Goal: Task Accomplishment & Management: Use online tool/utility

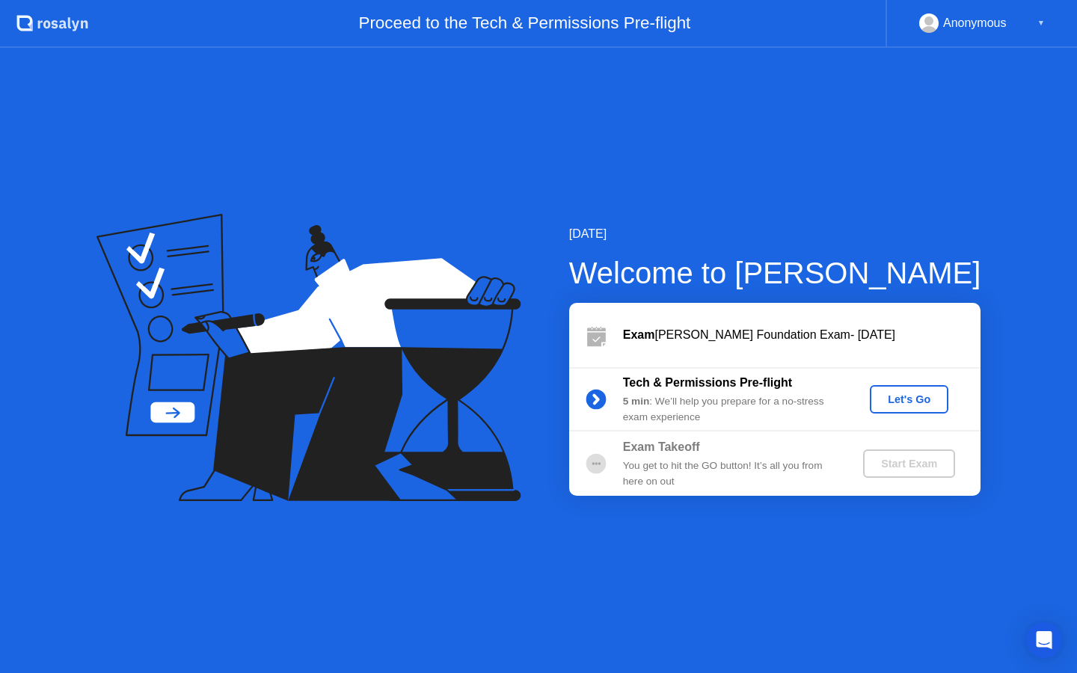
click at [921, 402] on div "Let's Go" at bounding box center [909, 399] width 67 height 12
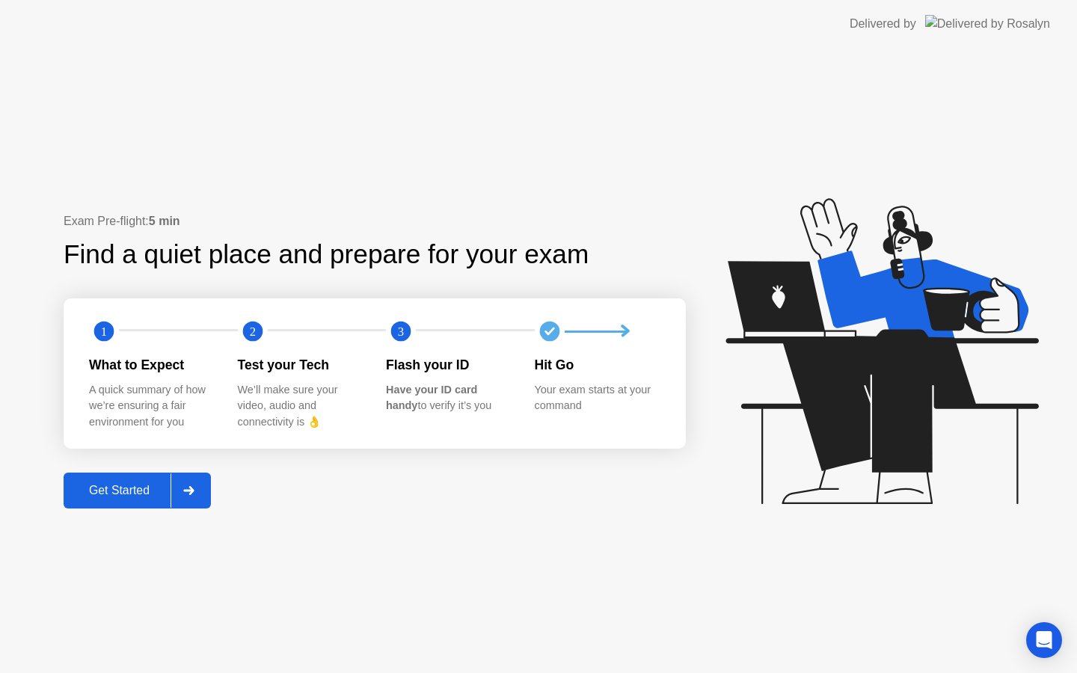
click at [179, 494] on div at bounding box center [189, 490] width 36 height 34
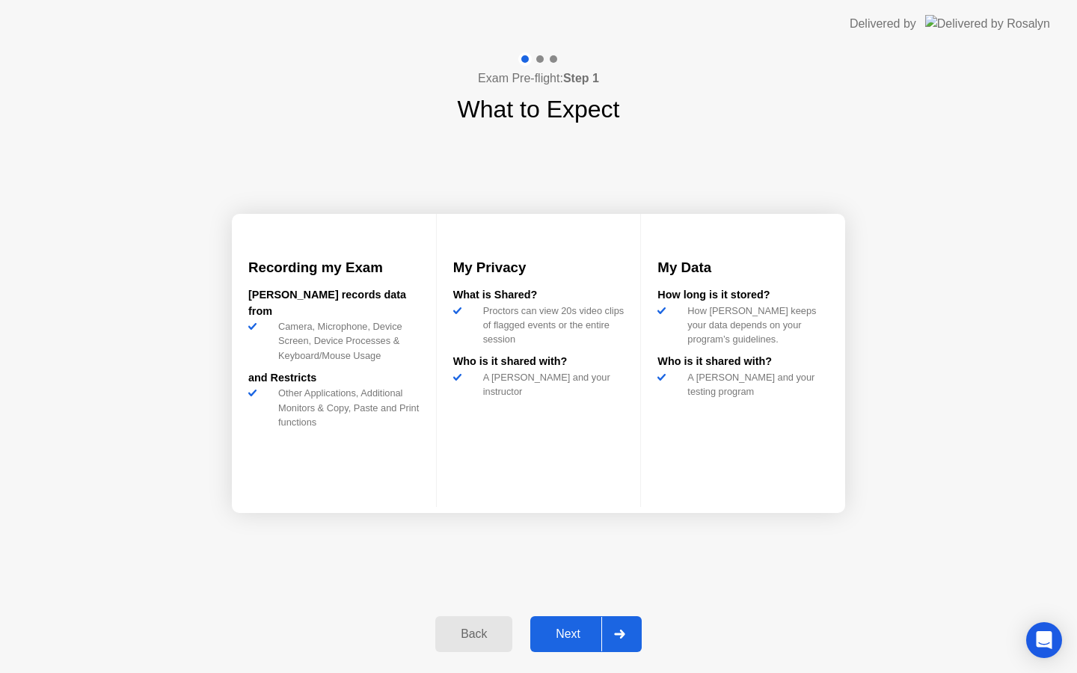
click at [576, 644] on button "Next" at bounding box center [585, 634] width 111 height 36
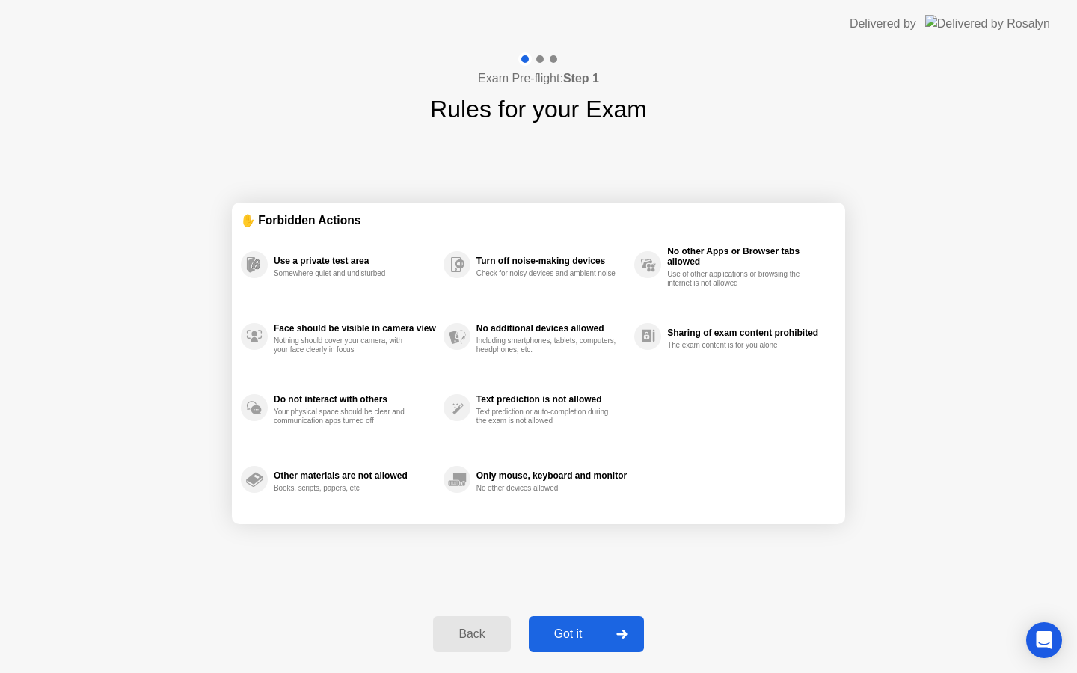
click at [559, 633] on div "Got it" at bounding box center [568, 633] width 70 height 13
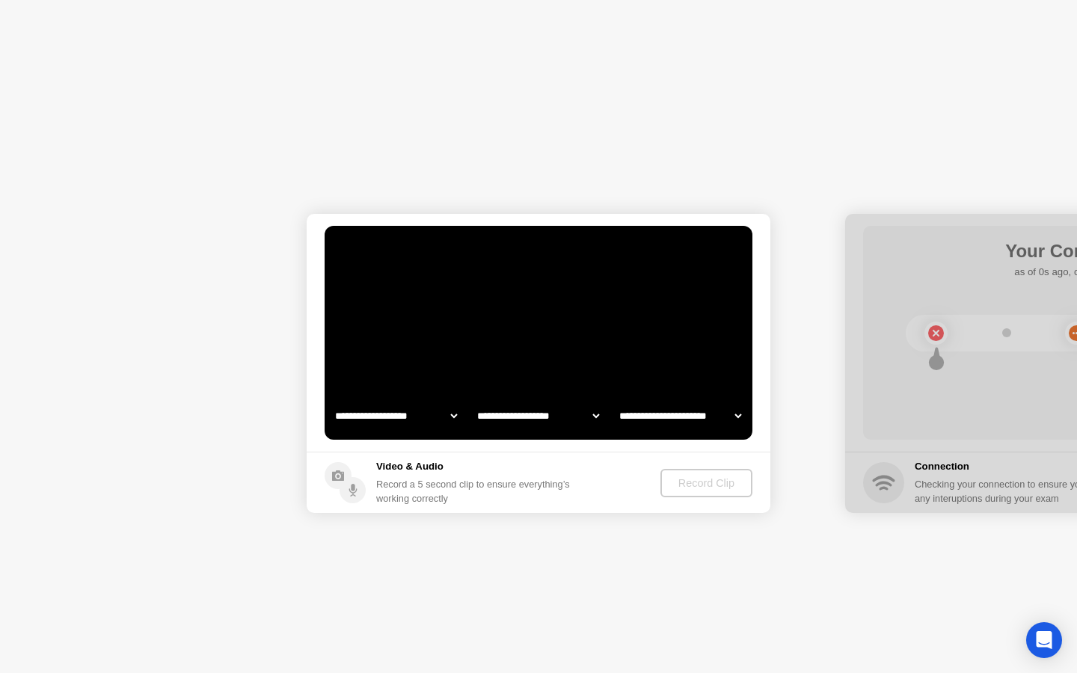
select select "**********"
select select "*******"
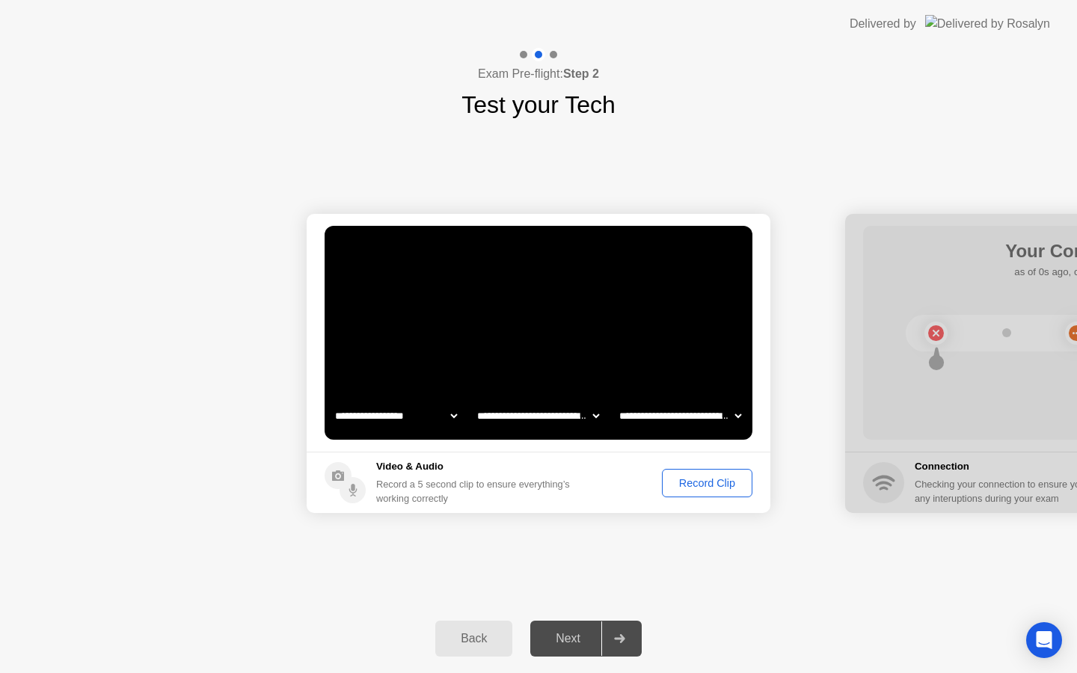
click at [687, 469] on button "Record Clip" at bounding box center [707, 483] width 90 height 28
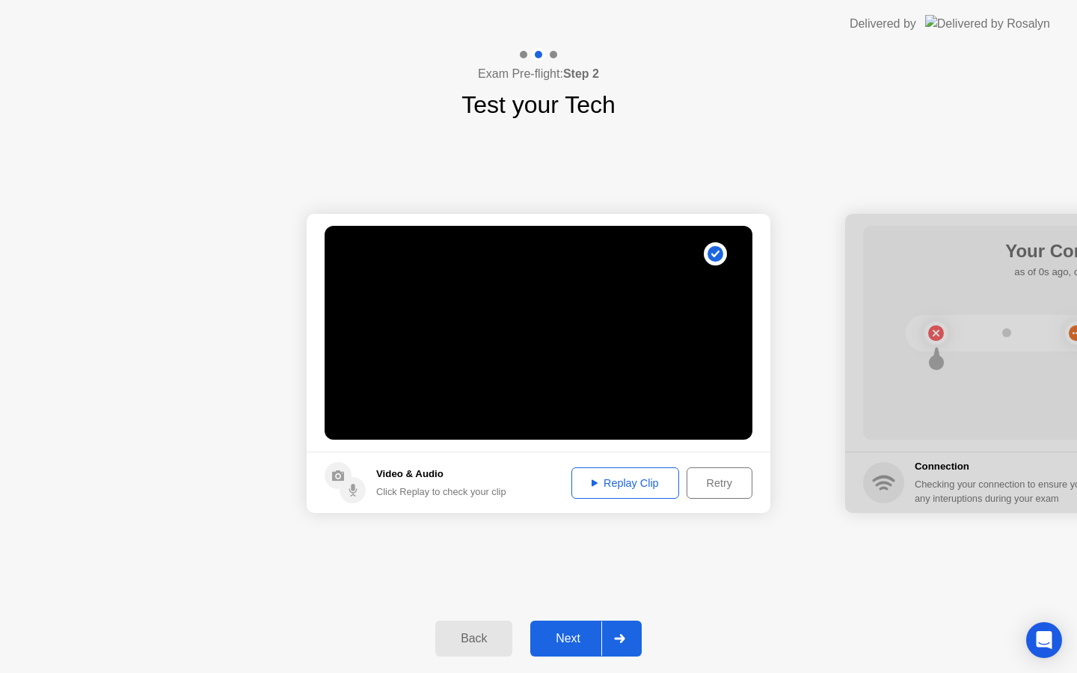
click at [625, 487] on div "Replay Clip" at bounding box center [625, 483] width 97 height 12
click at [720, 486] on div "Retry" at bounding box center [719, 483] width 55 height 12
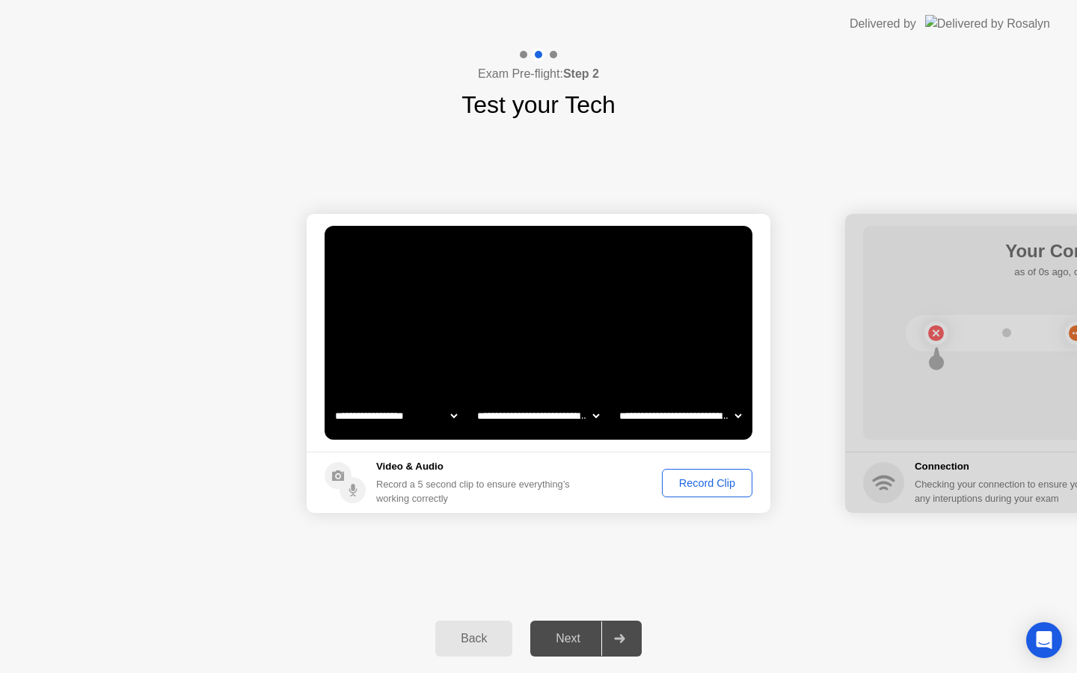
click at [715, 487] on div "Record Clip" at bounding box center [707, 483] width 80 height 12
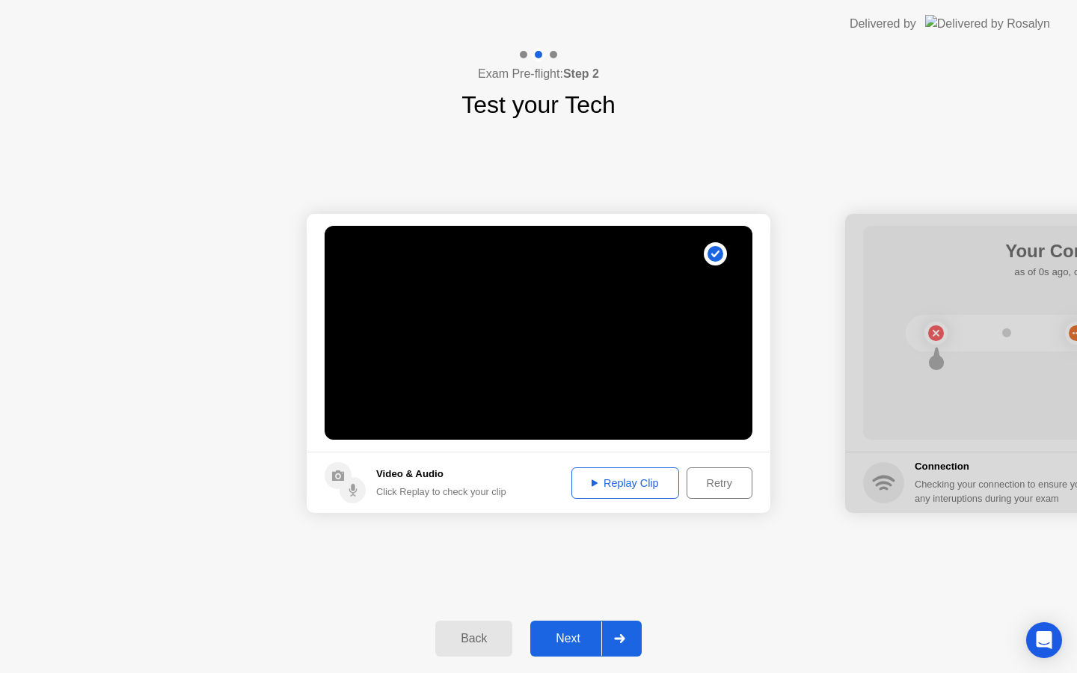
click at [703, 489] on div "Retry" at bounding box center [719, 483] width 55 height 12
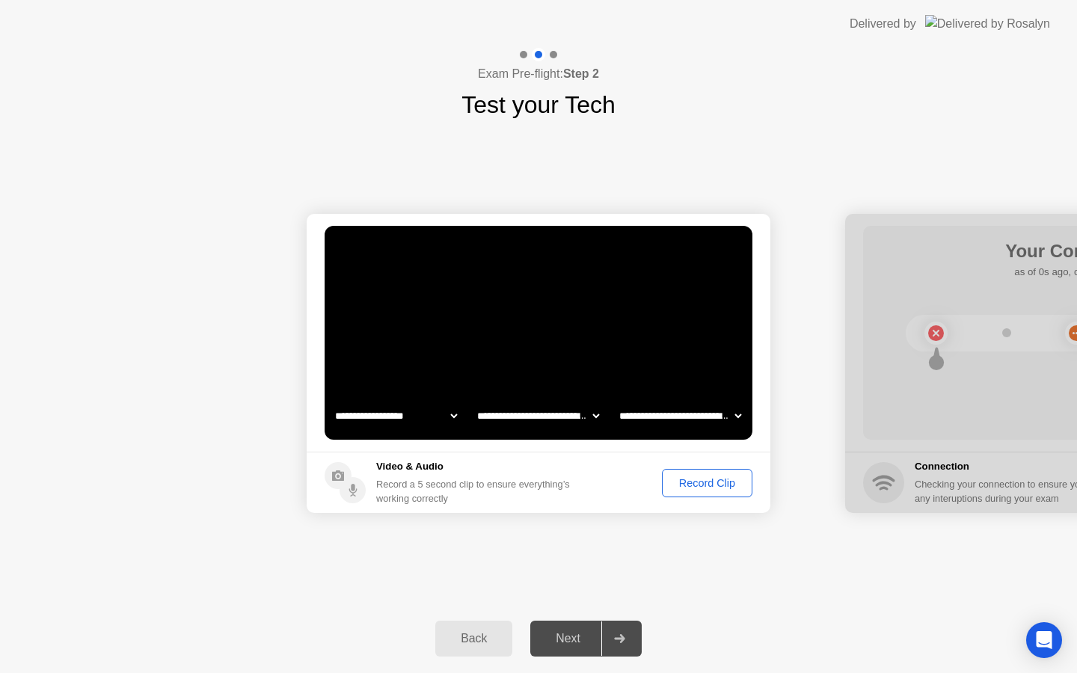
click at [685, 482] on div "Record Clip" at bounding box center [707, 483] width 80 height 12
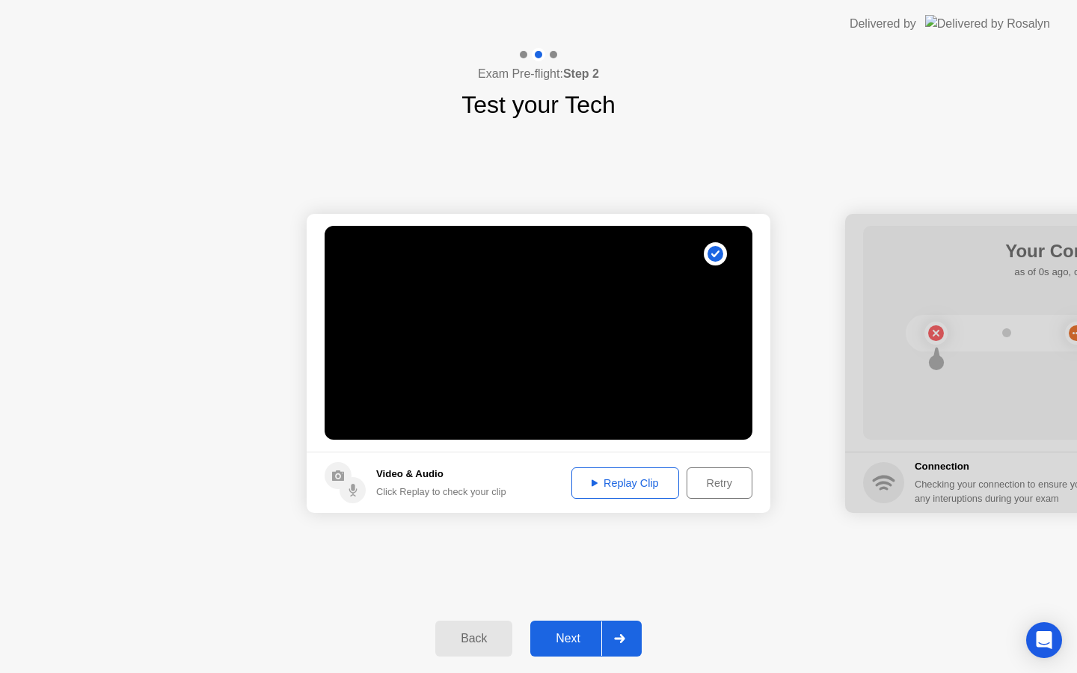
click at [627, 483] on div "Replay Clip" at bounding box center [625, 483] width 97 height 12
click at [568, 640] on div "Next" at bounding box center [568, 638] width 67 height 13
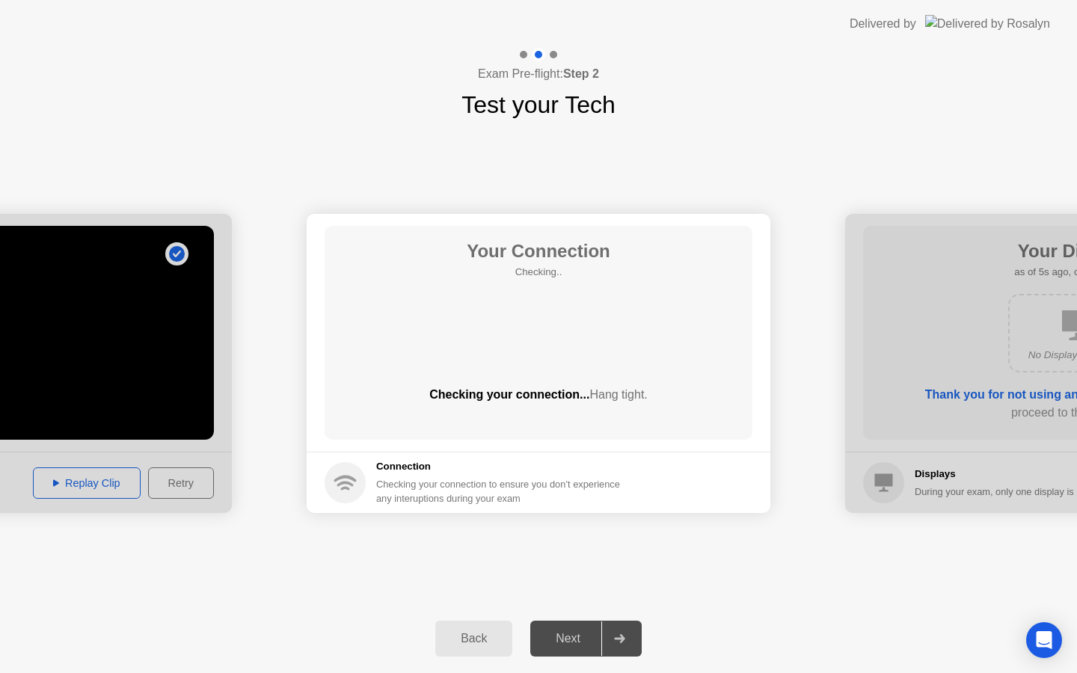
click at [581, 410] on div "Checking your connection... Hang tight." at bounding box center [539, 407] width 428 height 42
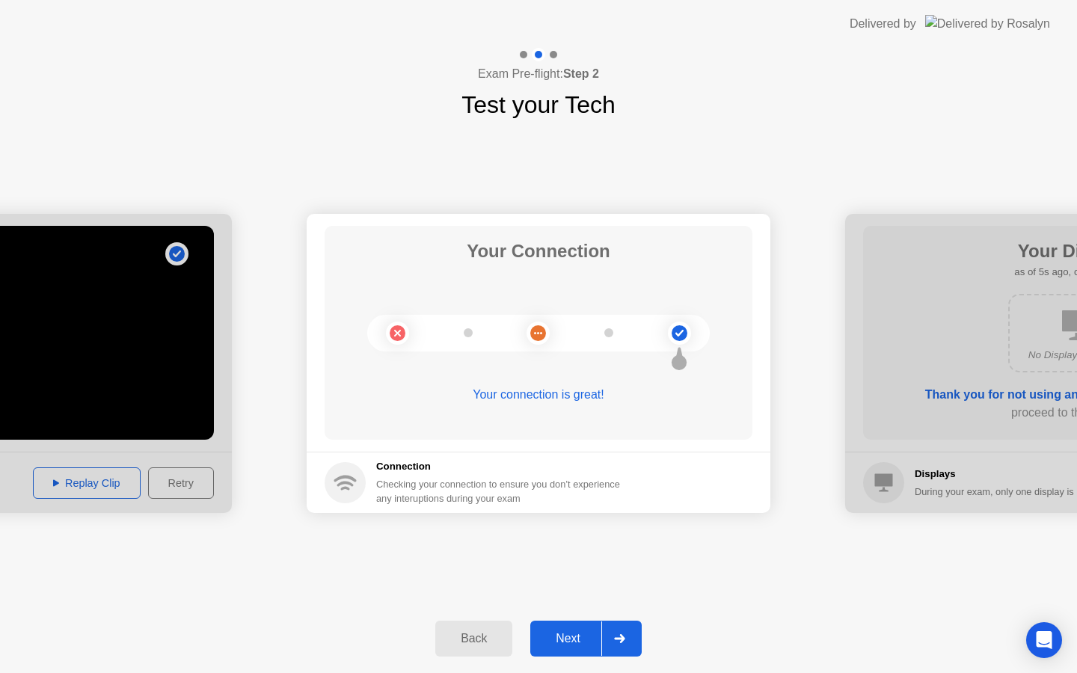
click at [574, 656] on div "Back Next" at bounding box center [538, 638] width 1077 height 69
click at [576, 636] on div "Next" at bounding box center [568, 638] width 67 height 13
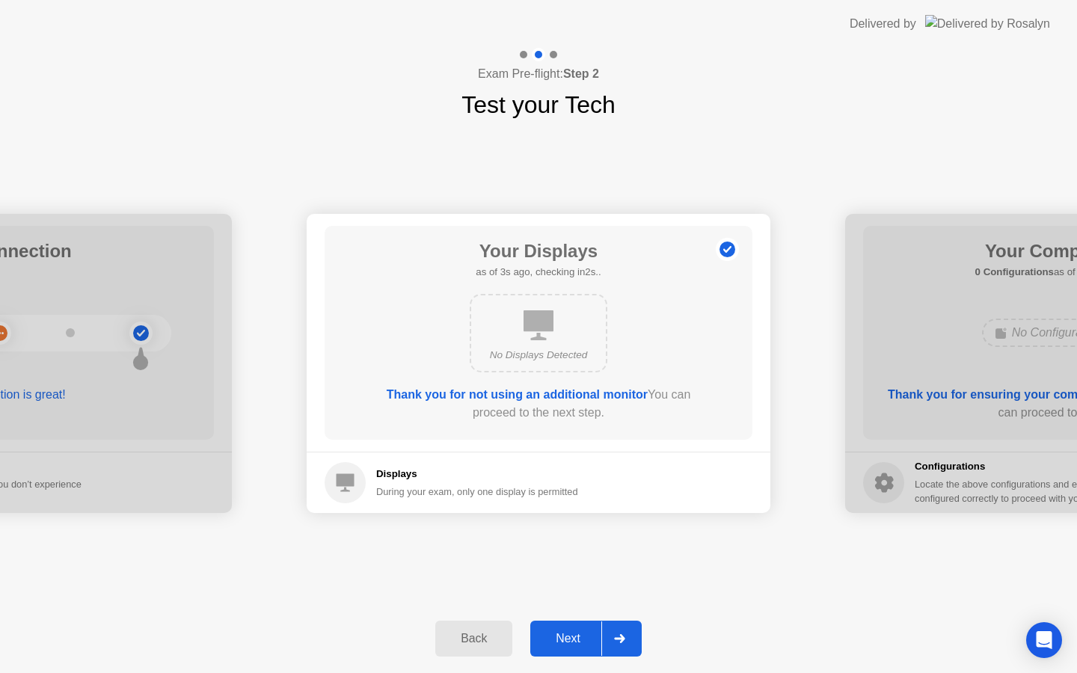
click at [576, 637] on div "Next" at bounding box center [568, 638] width 67 height 13
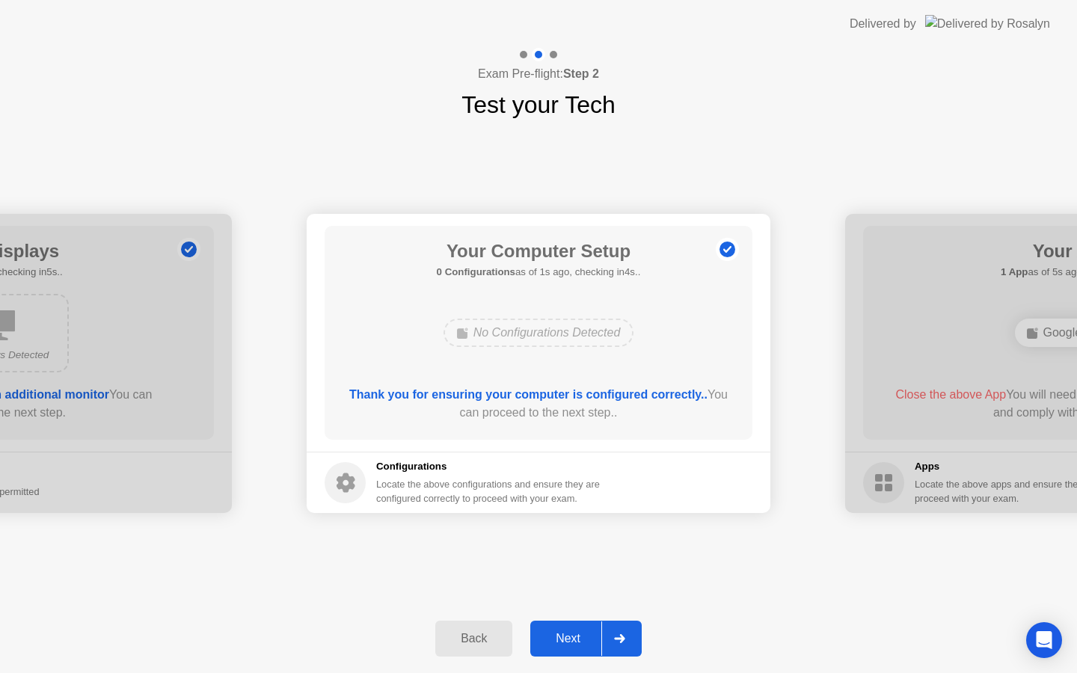
click at [576, 637] on div "Next" at bounding box center [568, 638] width 67 height 13
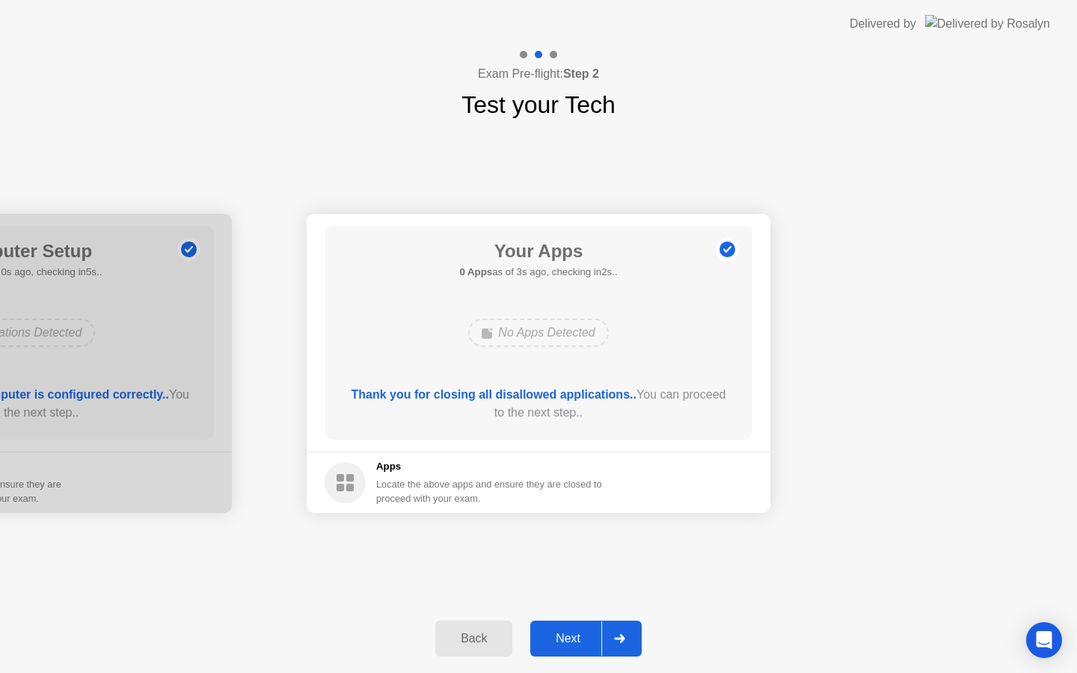
click at [564, 636] on div "Next" at bounding box center [568, 638] width 67 height 13
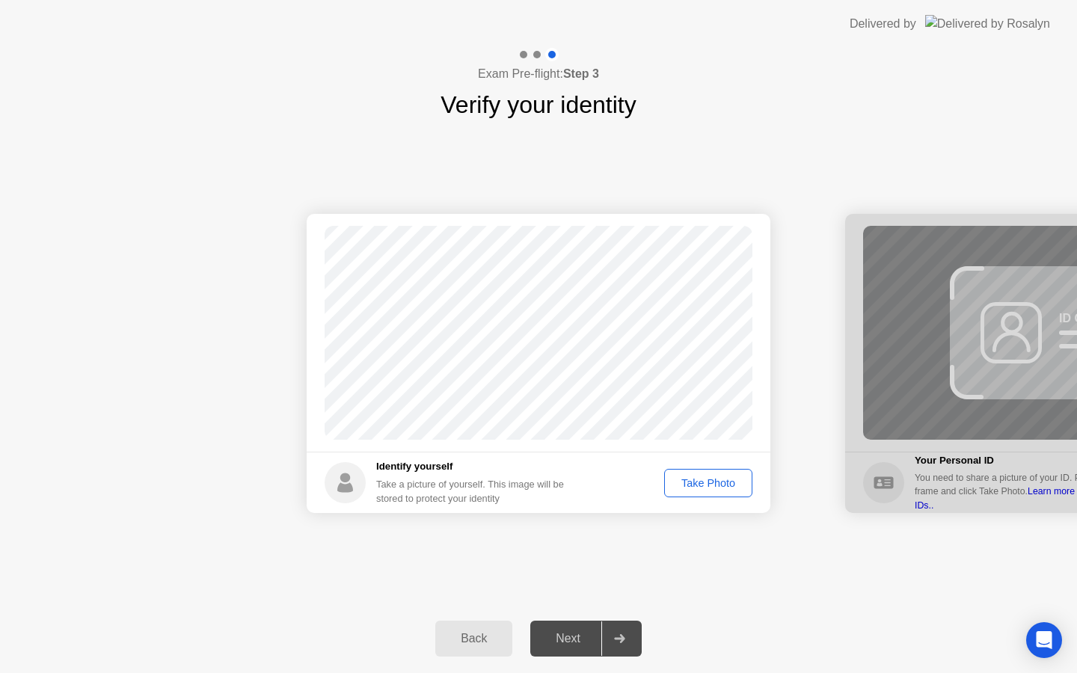
click at [699, 472] on button "Take Photo" at bounding box center [708, 483] width 88 height 28
click at [556, 635] on div "Next" at bounding box center [568, 638] width 67 height 13
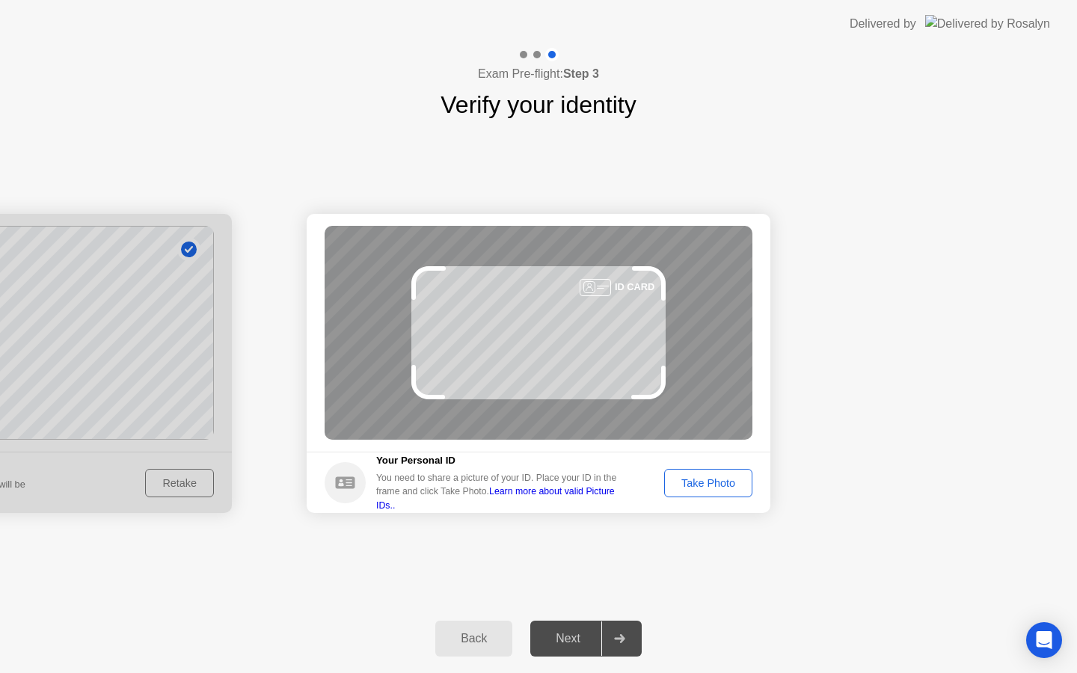
click at [704, 483] on div "Take Photo" at bounding box center [708, 483] width 78 height 12
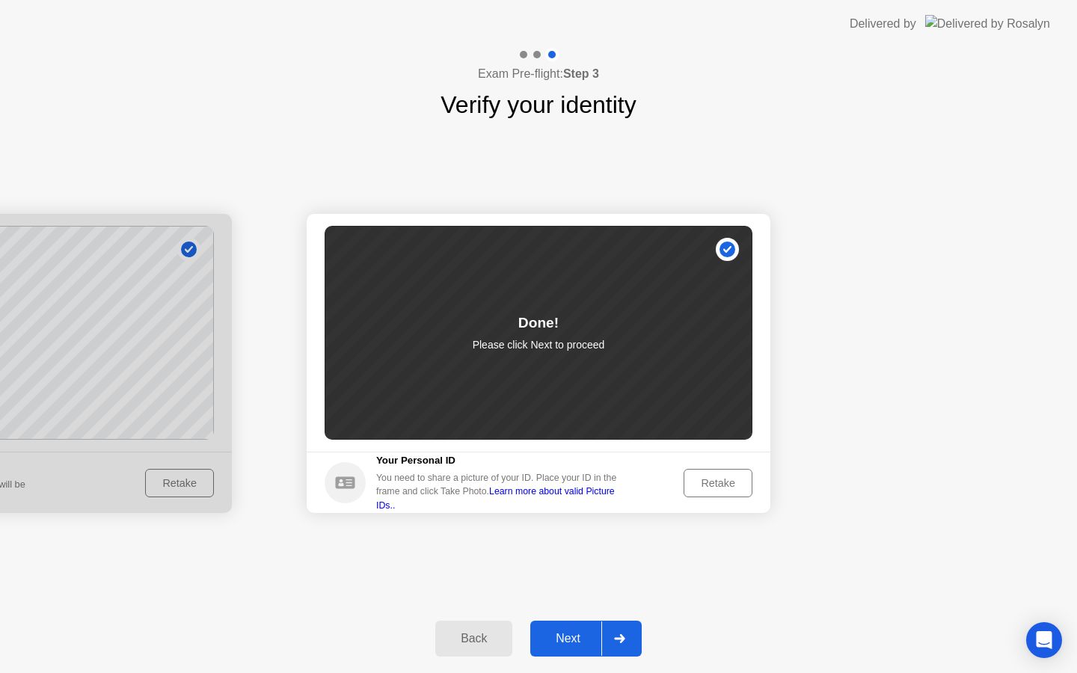
click at [579, 632] on div "Next" at bounding box center [568, 638] width 67 height 13
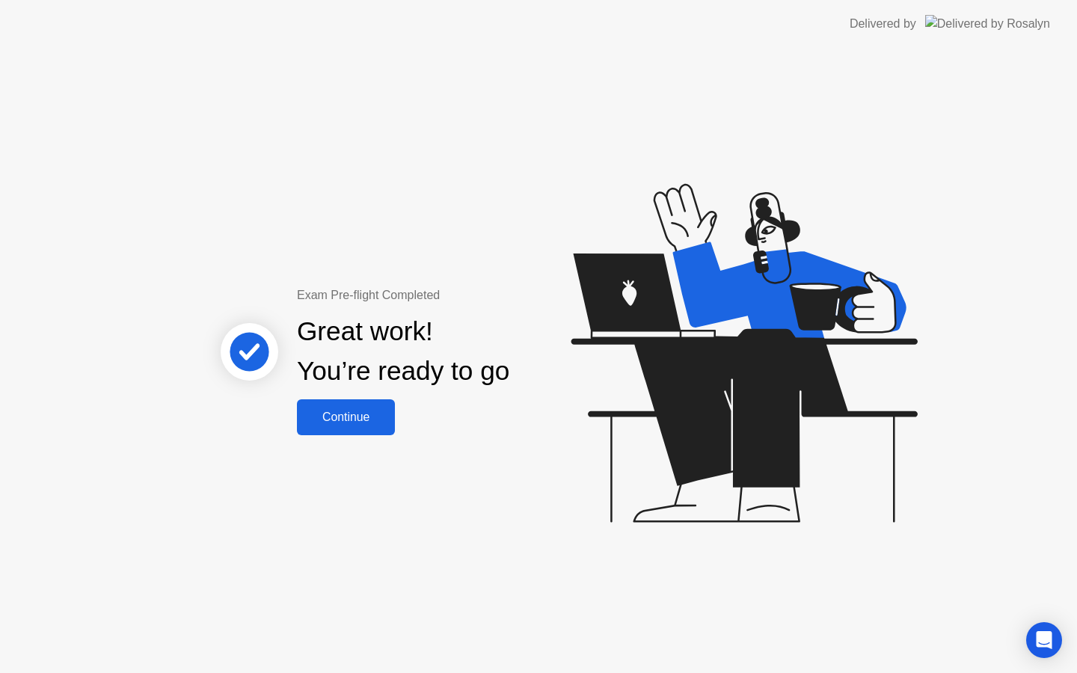
click at [357, 411] on div "Continue" at bounding box center [345, 417] width 89 height 13
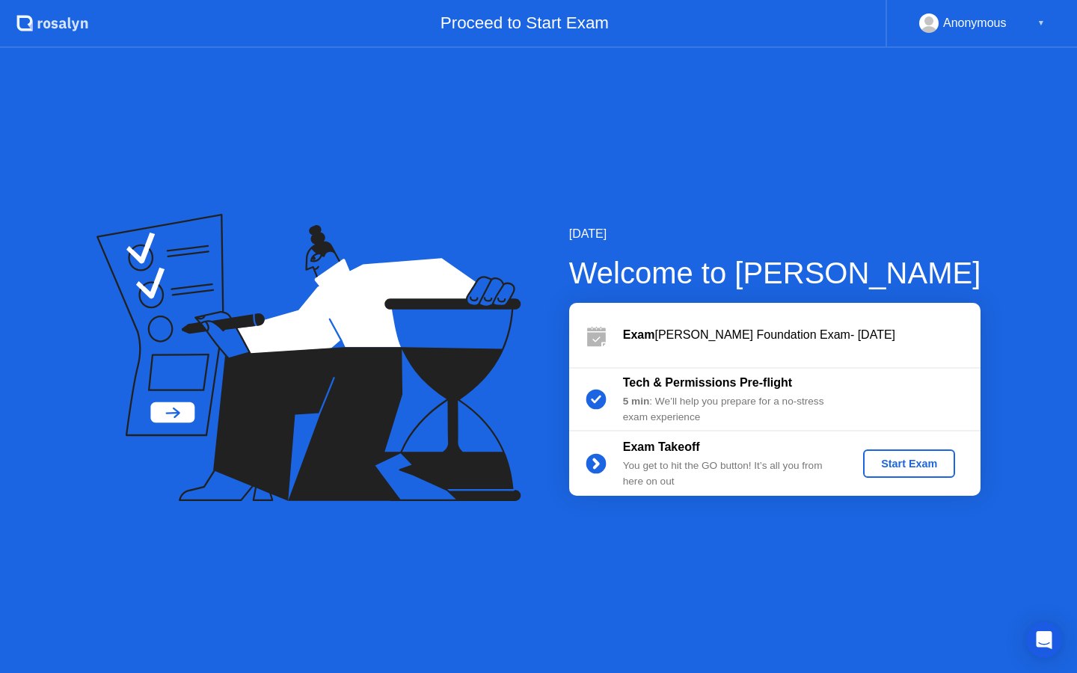
click at [897, 461] on div "Start Exam" at bounding box center [909, 464] width 80 height 12
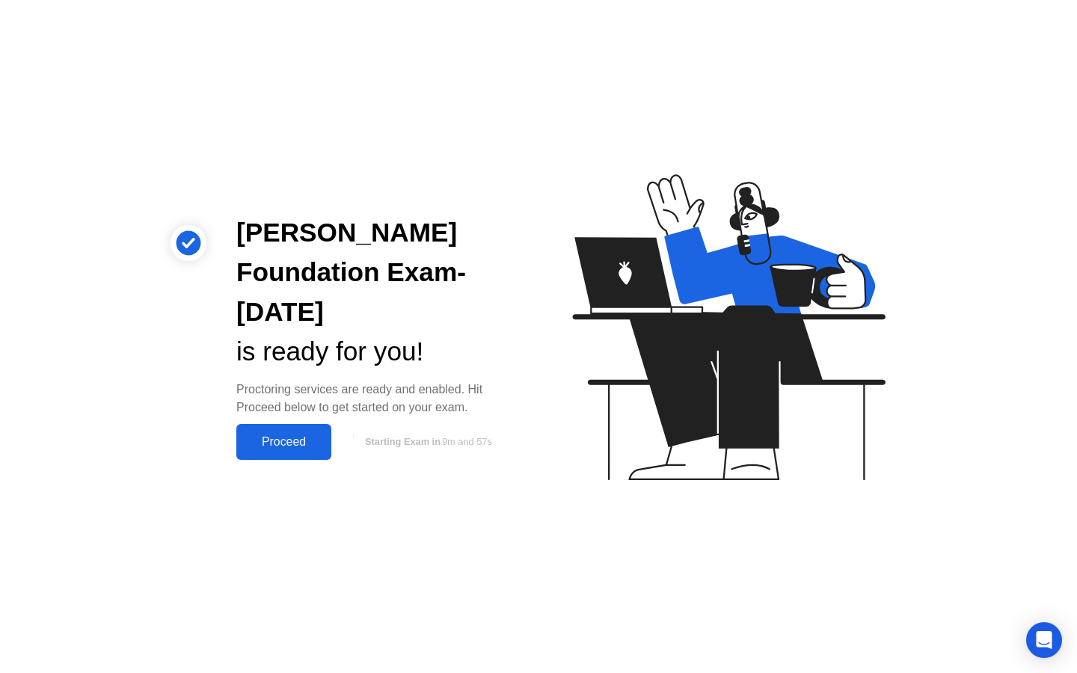
click at [298, 437] on div "Proceed" at bounding box center [284, 441] width 86 height 13
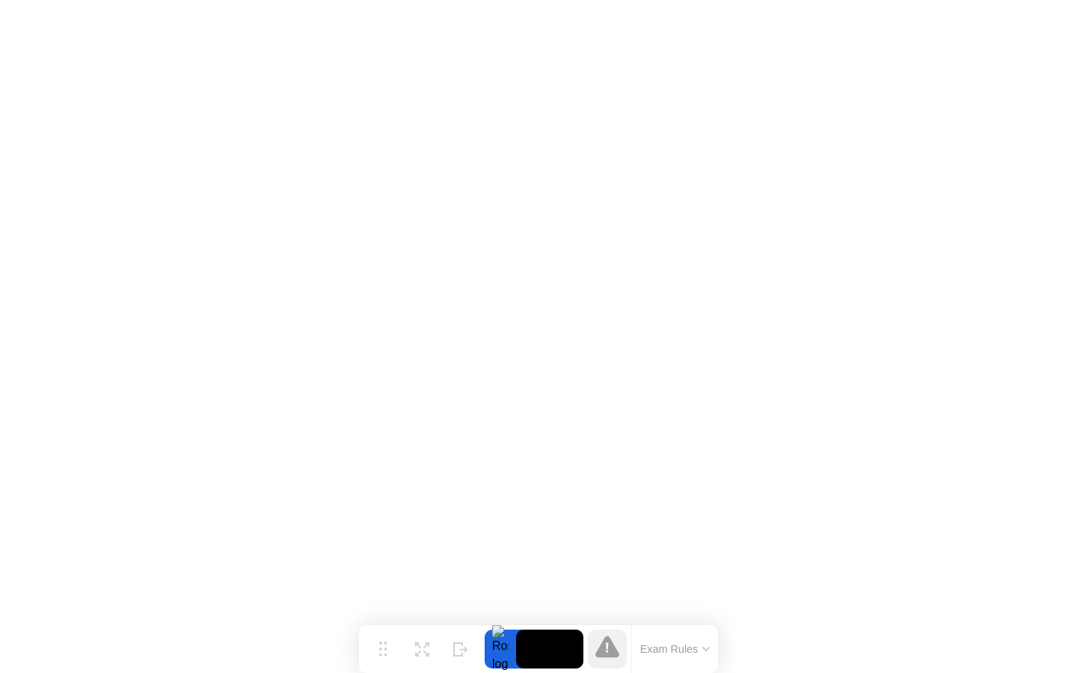
click at [703, 648] on icon at bounding box center [705, 649] width 7 height 4
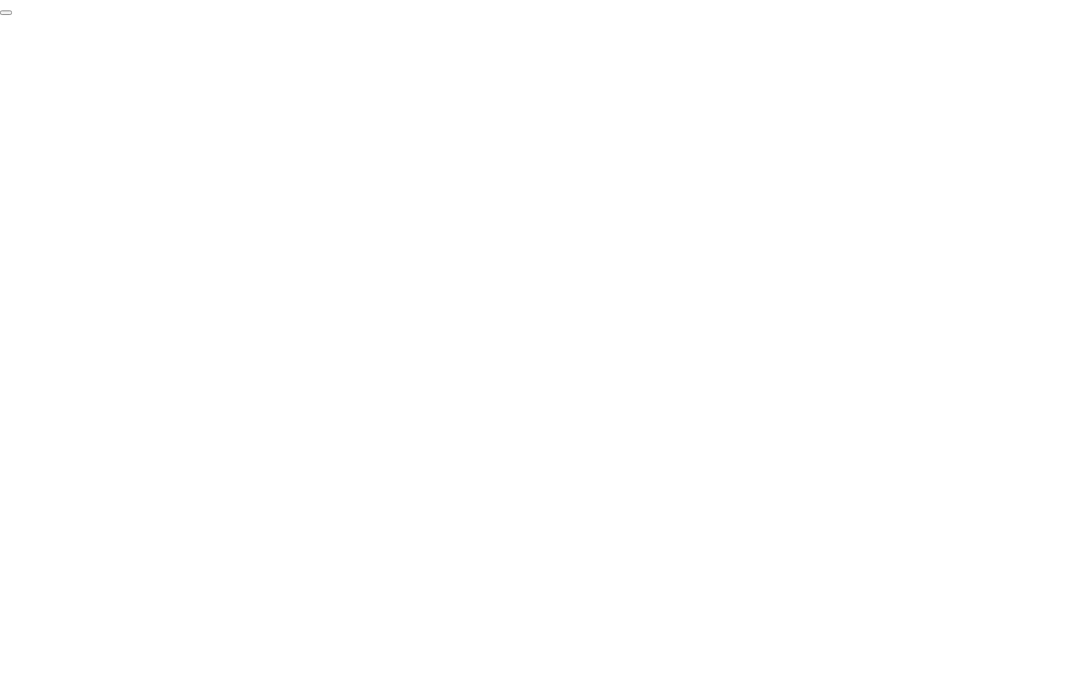
click div "End Proctoring Session"
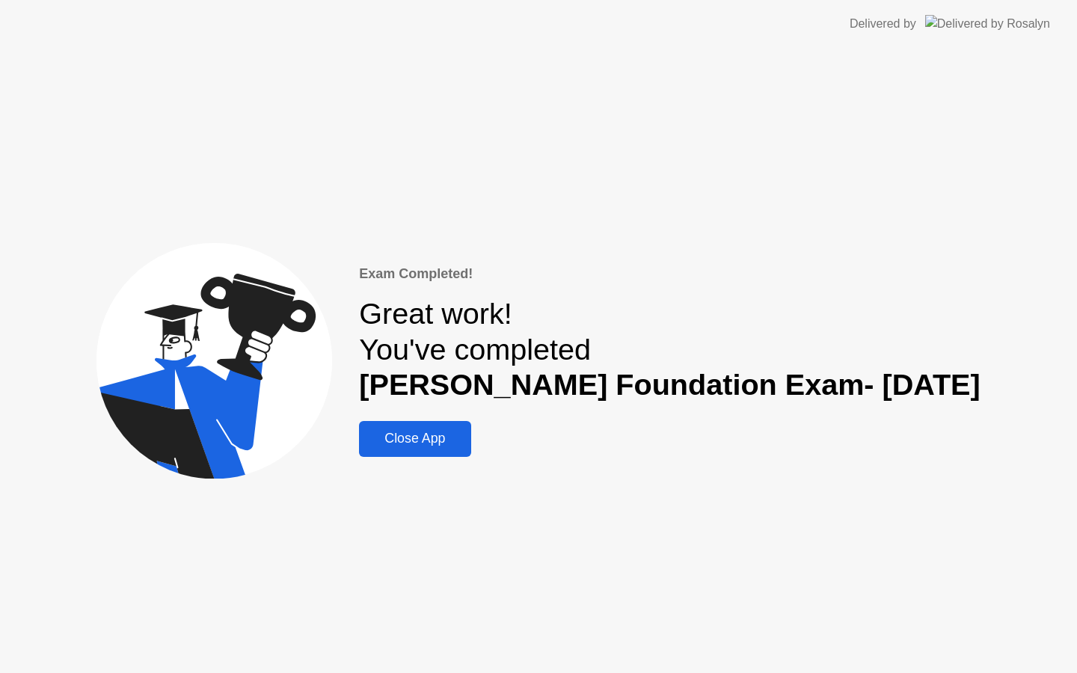
click at [437, 444] on div "Close App" at bounding box center [414, 439] width 102 height 16
